Goal: Information Seeking & Learning: Learn about a topic

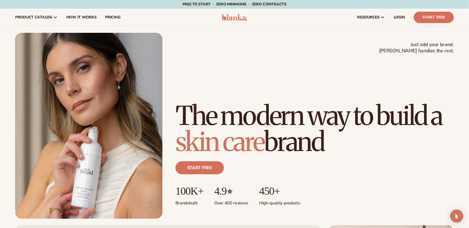
click at [286, 57] on div "Just add your brand. Blanka handles the rest. beauty,[MEDICAL_DATA],wellness,ma…" at bounding box center [234, 126] width 439 height 186
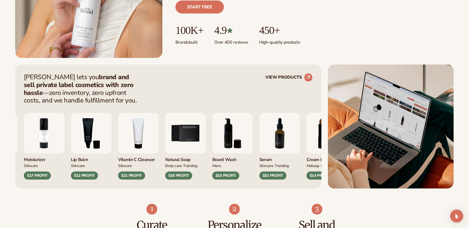
scroll to position [163, 0]
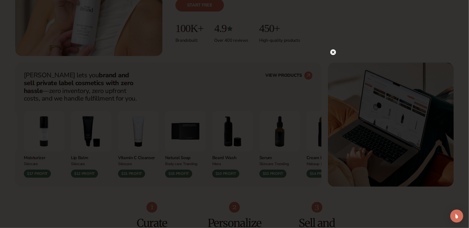
click at [333, 53] on circle at bounding box center [334, 52] width 6 height 6
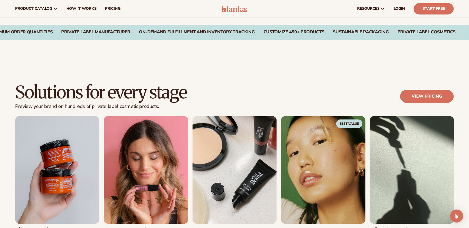
scroll to position [407, 0]
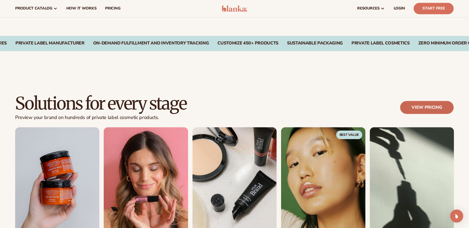
click at [409, 111] on link "View pricing" at bounding box center [428, 107] width 54 height 13
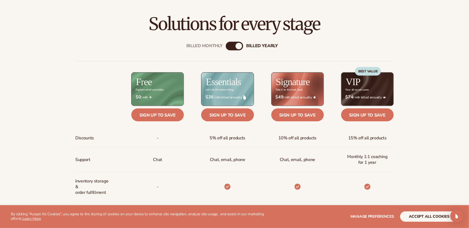
scroll to position [244, 0]
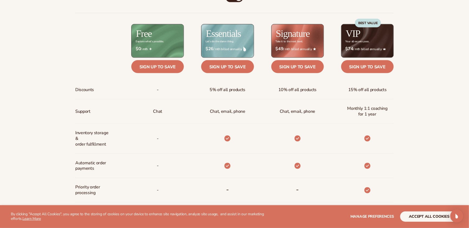
click at [226, 136] on icon at bounding box center [228, 139] width 6 height 6
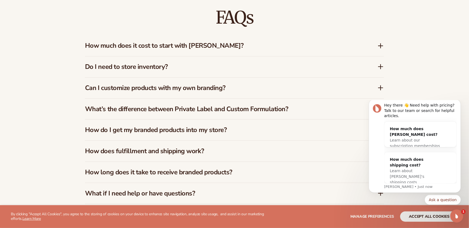
scroll to position [867, 0]
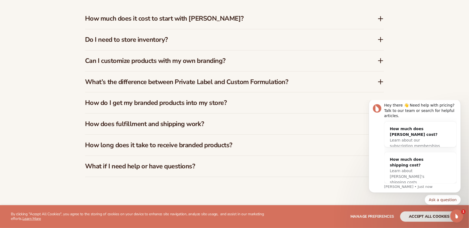
click at [122, 63] on h3 "Can I customize products with my own branding?" at bounding box center [223, 61] width 276 height 8
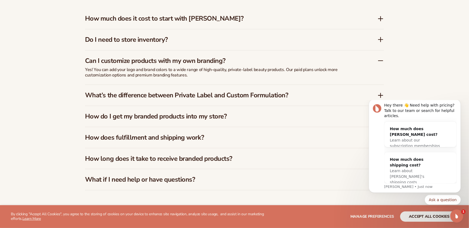
click at [122, 62] on h3 "Can I customize products with my own branding?" at bounding box center [223, 61] width 276 height 8
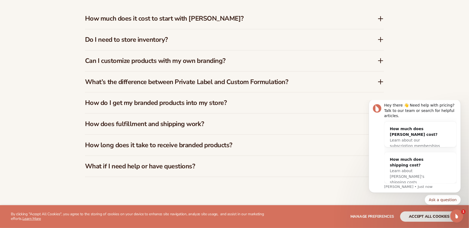
scroll to position [895, 0]
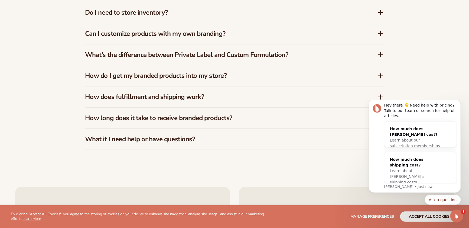
click at [113, 95] on h3 "How does fulfillment and shipping work?" at bounding box center [223, 97] width 276 height 8
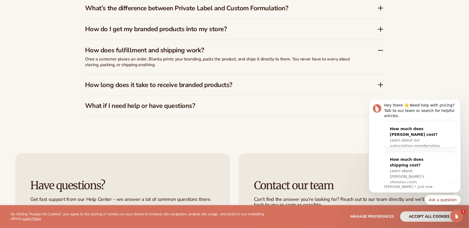
scroll to position [949, 0]
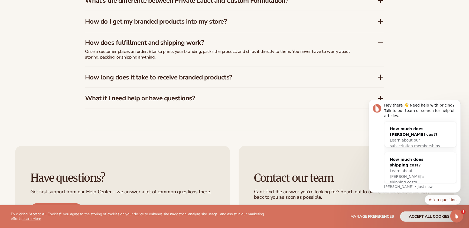
click at [130, 78] on h3 "How long does it take to receive branded products?" at bounding box center [223, 77] width 276 height 8
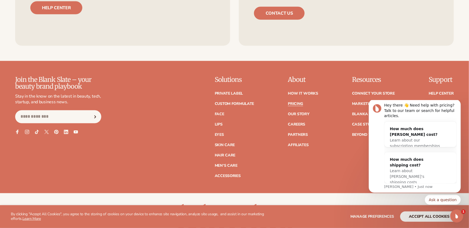
scroll to position [1166, 0]
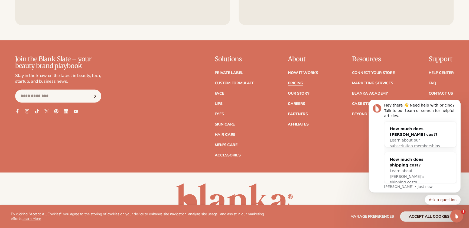
drag, startPoint x: 97, startPoint y: 85, endPoint x: 108, endPoint y: 85, distance: 11.1
